Goal: Task Accomplishment & Management: Manage account settings

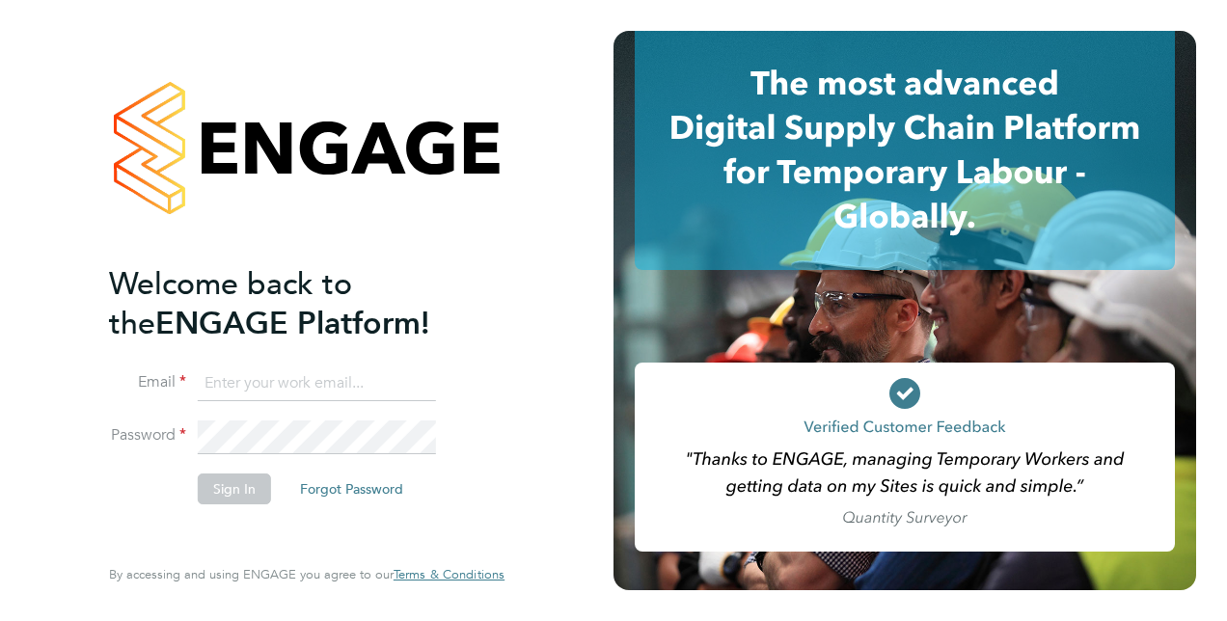
type input "[EMAIL_ADDRESS][DOMAIN_NAME]"
click at [257, 496] on button "Sign In" at bounding box center [234, 489] width 73 height 31
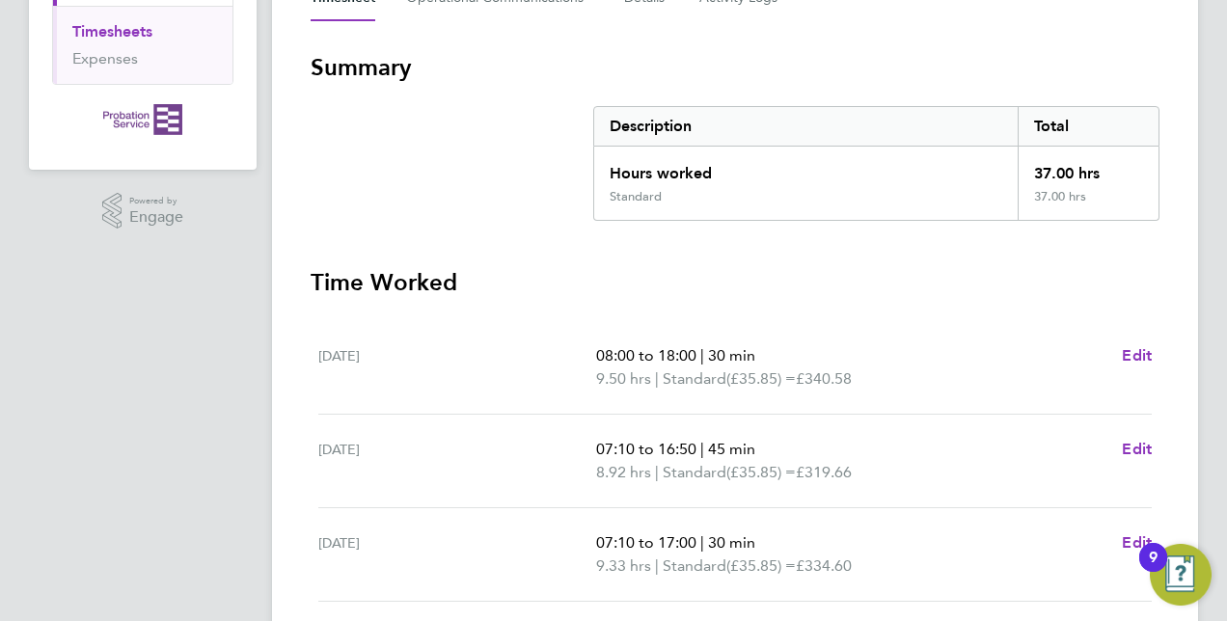
scroll to position [761, 0]
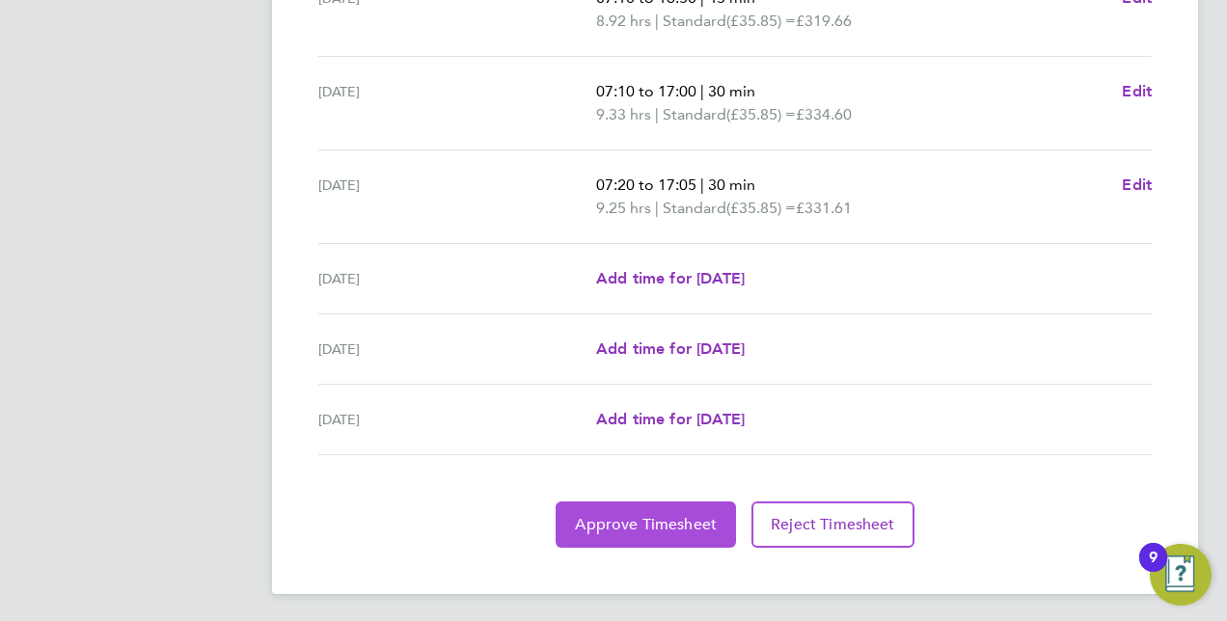
click at [619, 524] on span "Approve Timesheet" at bounding box center [646, 524] width 142 height 19
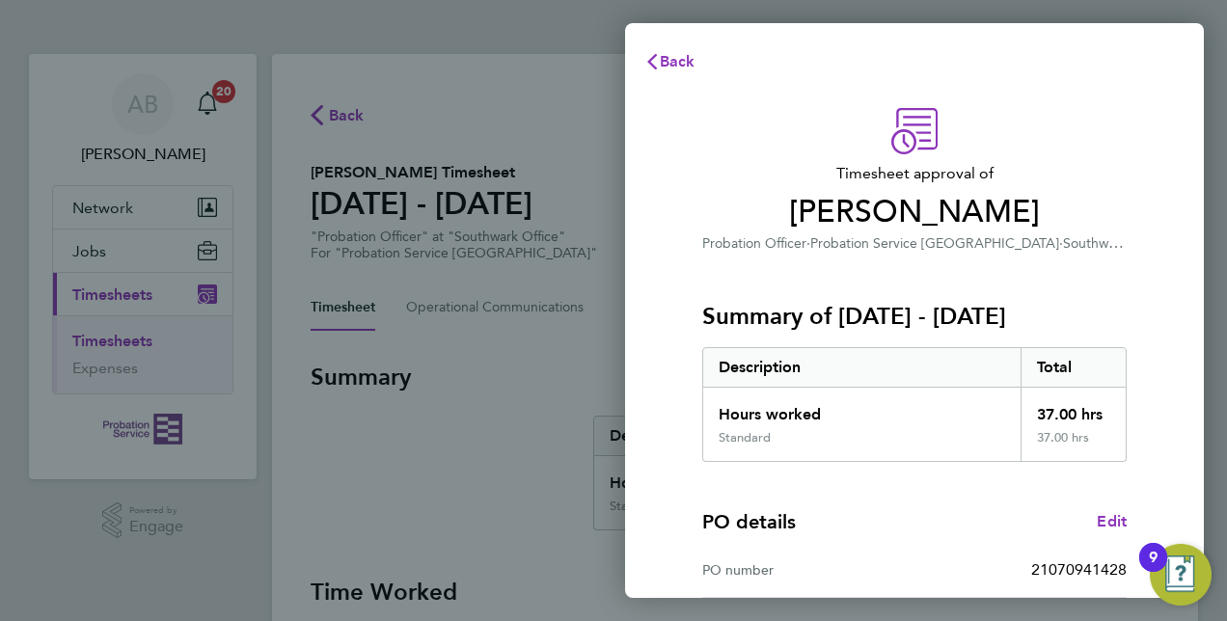
scroll to position [301, 0]
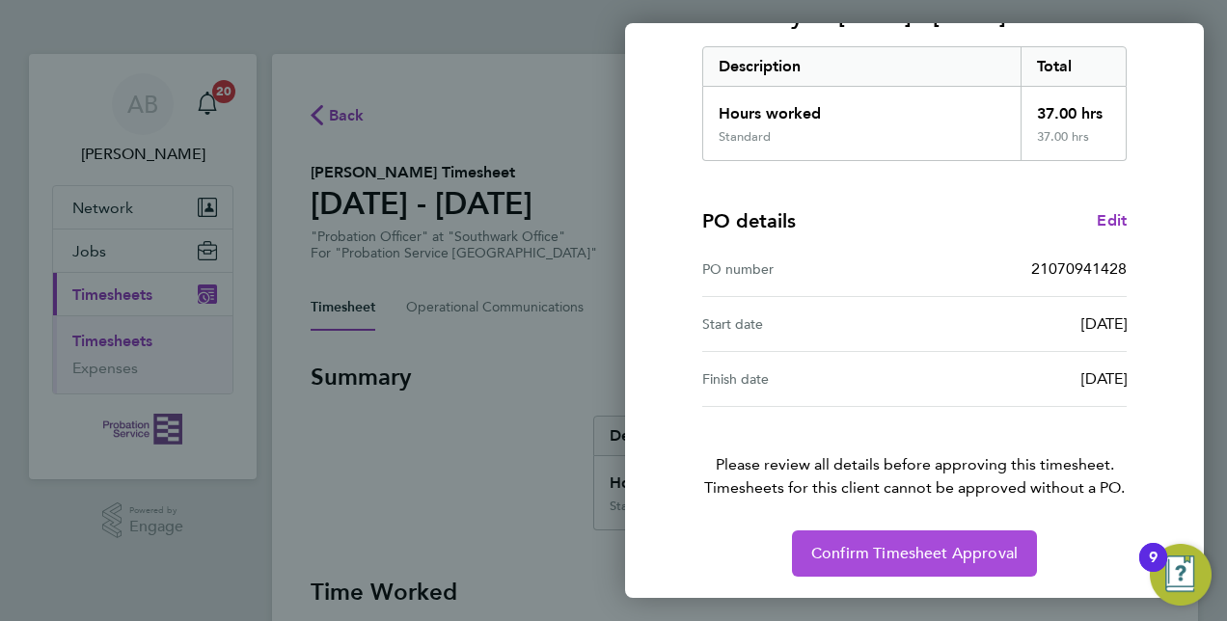
click at [919, 552] on span "Confirm Timesheet Approval" at bounding box center [915, 553] width 207 height 19
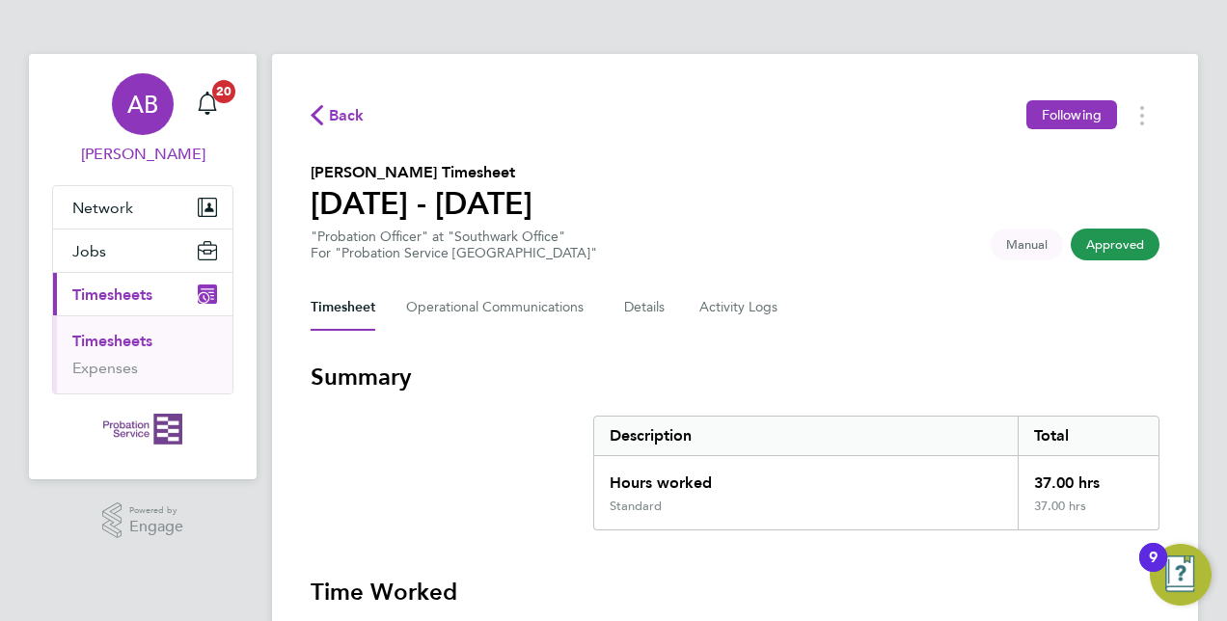
click at [145, 145] on span "Alastair Brown" at bounding box center [142, 154] width 181 height 23
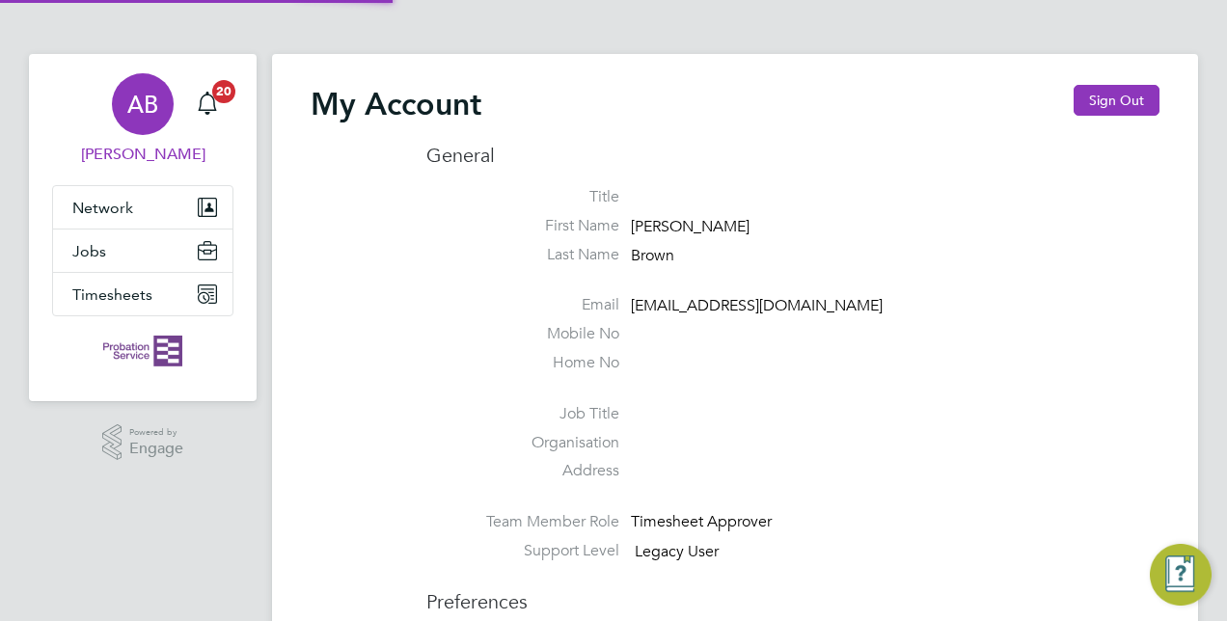
type input "[EMAIL_ADDRESS][DOMAIN_NAME]"
click at [1125, 98] on button "Sign Out" at bounding box center [1117, 100] width 86 height 31
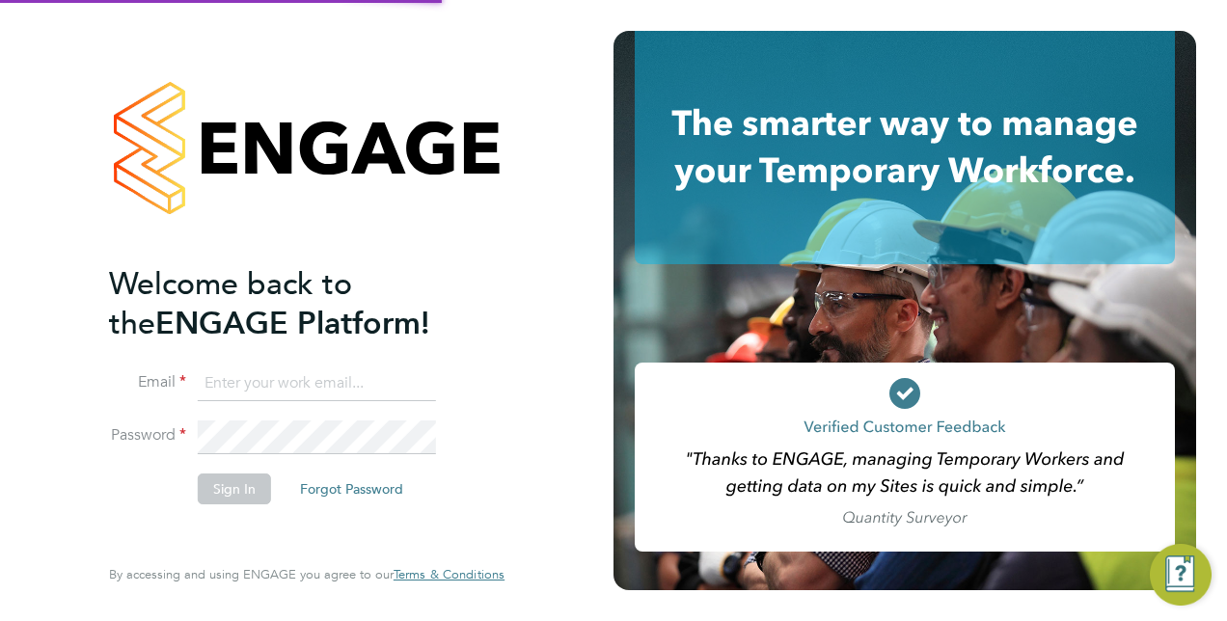
type input "[EMAIL_ADDRESS][DOMAIN_NAME]"
